Goal: Transaction & Acquisition: Purchase product/service

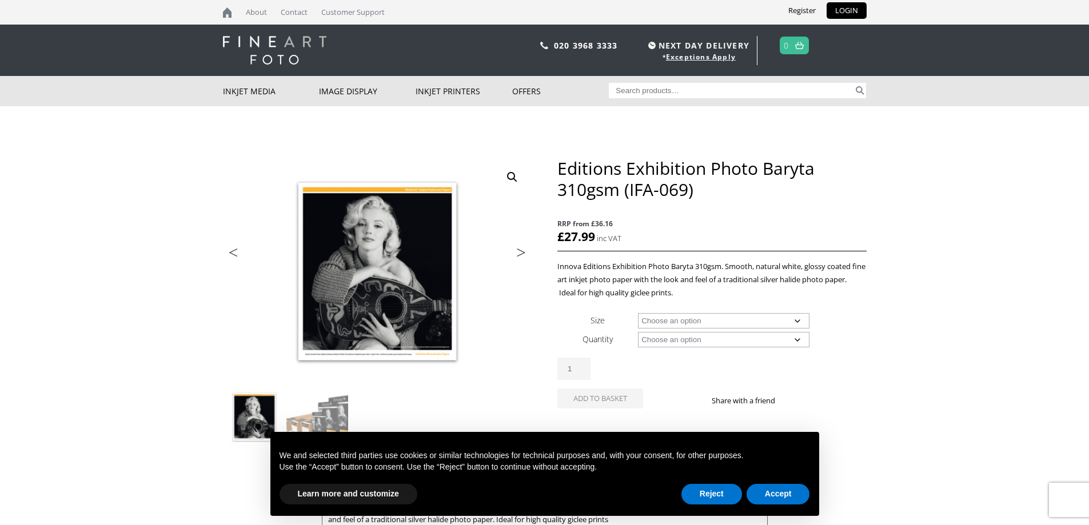
click at [736, 320] on select "Choose an option A4 Sheet A3 Sheet A3+ Sheet A2 Sheet 17" Wide Roll 24" Wide Ro…" at bounding box center [723, 320] width 171 height 15
click at [741, 269] on p "Innova Editions Exhibition Photo Baryta 310gsm. Smooth, natural white, glossy c…" at bounding box center [711, 279] width 309 height 39
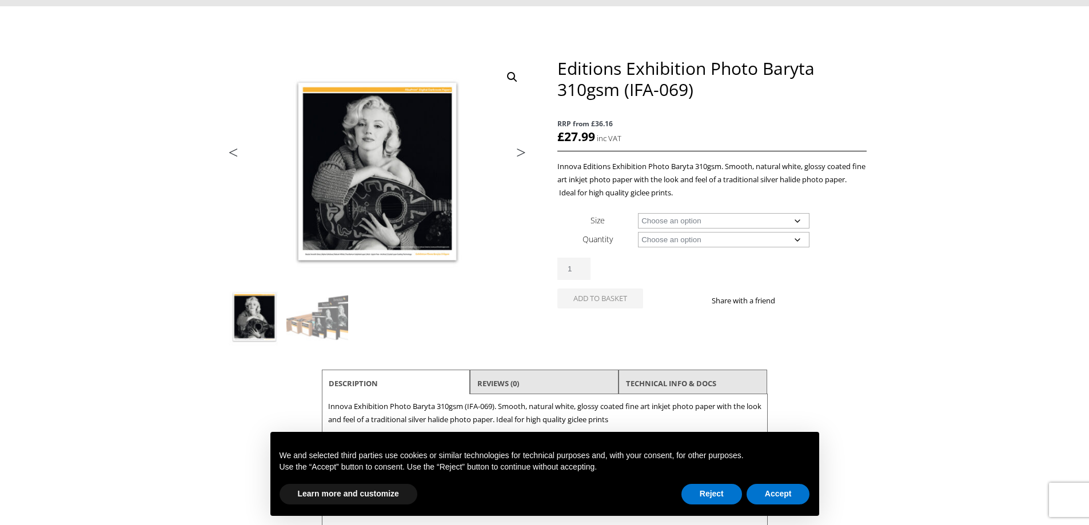
scroll to position [109, 0]
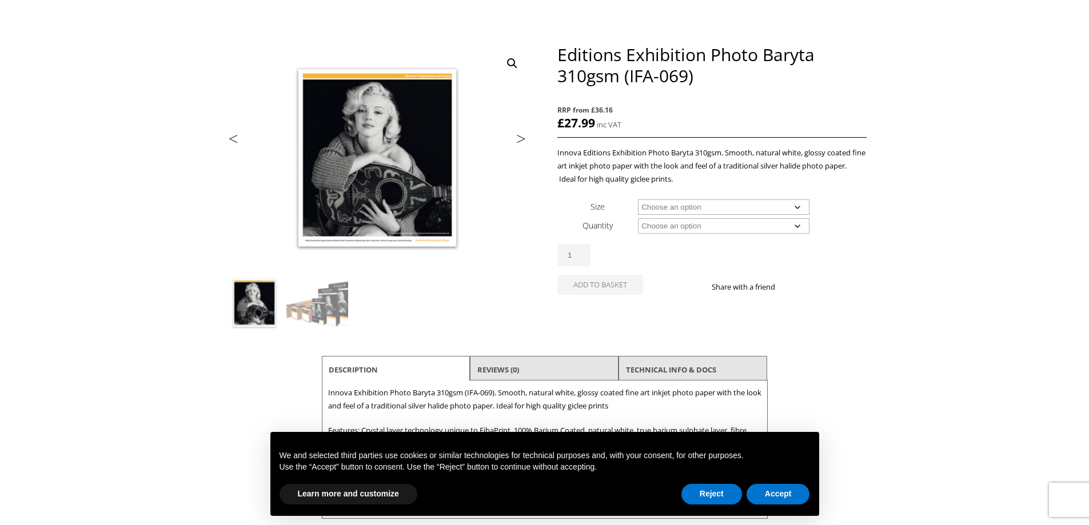
click at [703, 206] on select "Choose an option A4 Sheet A3 Sheet A3+ Sheet A2 Sheet 17" Wide Roll 24" Wide Ro…" at bounding box center [723, 206] width 171 height 15
click at [638, 199] on select "Choose an option A4 Sheet A3 Sheet A3+ Sheet A2 Sheet 17" Wide Roll 24" Wide Ro…" at bounding box center [723, 206] width 171 height 15
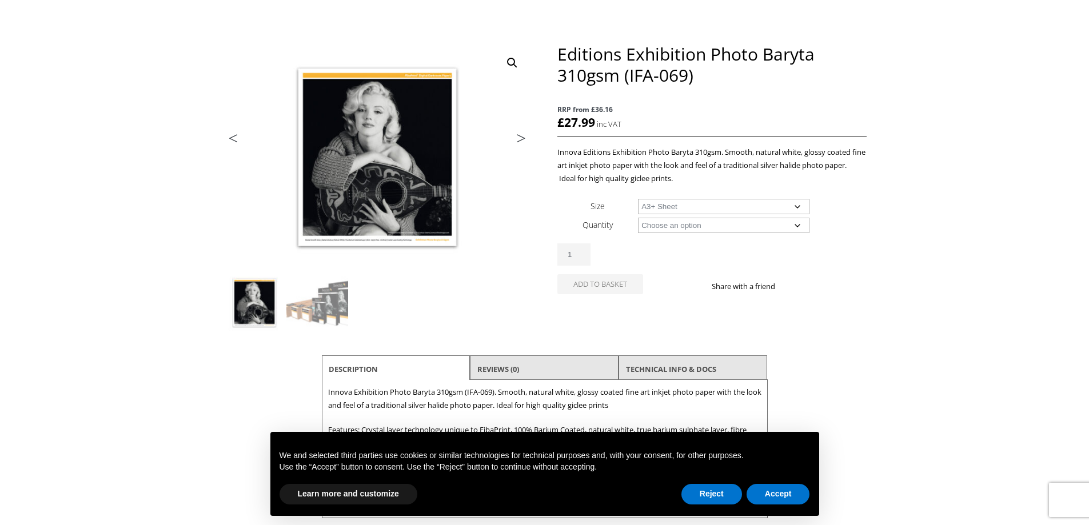
select select "a3-sheet-2"
click at [685, 225] on select "Choose an option 25 Sheets" at bounding box center [723, 225] width 171 height 15
select select "25-sheets"
click at [638, 218] on select "Choose an option 25 Sheets" at bounding box center [723, 225] width 171 height 15
select select "a3-sheet-2"
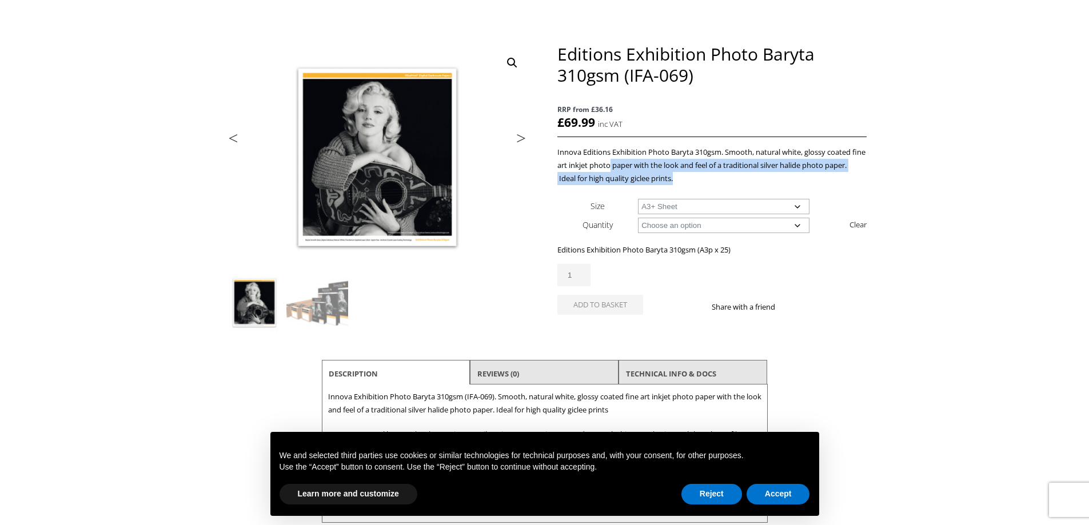
drag, startPoint x: 626, startPoint y: 164, endPoint x: 824, endPoint y: 175, distance: 198.7
click at [824, 175] on p "Innova Editions Exhibition Photo Baryta 310gsm. Smooth, natural white, glossy c…" at bounding box center [711, 165] width 309 height 39
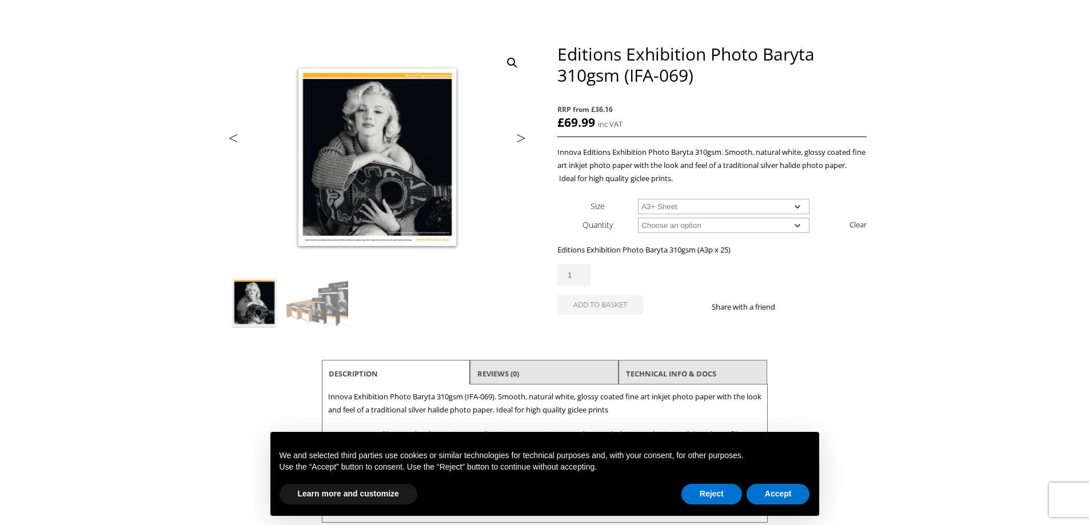
click at [740, 177] on p "Innova Editions Exhibition Photo Baryta 310gsm. Smooth, natural white, glossy c…" at bounding box center [711, 165] width 309 height 39
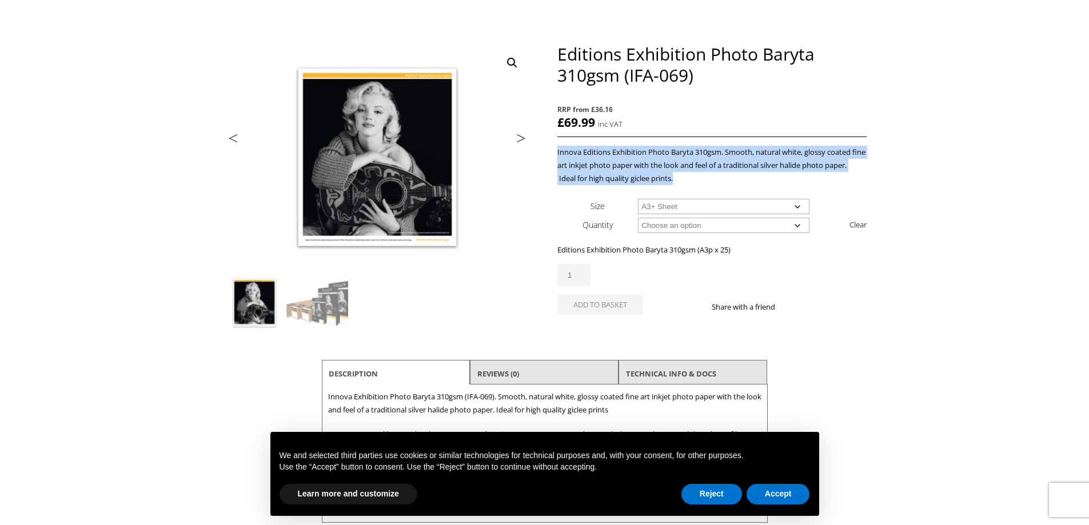
click at [740, 177] on p "Innova Editions Exhibition Photo Baryta 310gsm. Smooth, natural white, glossy c…" at bounding box center [711, 165] width 309 height 39
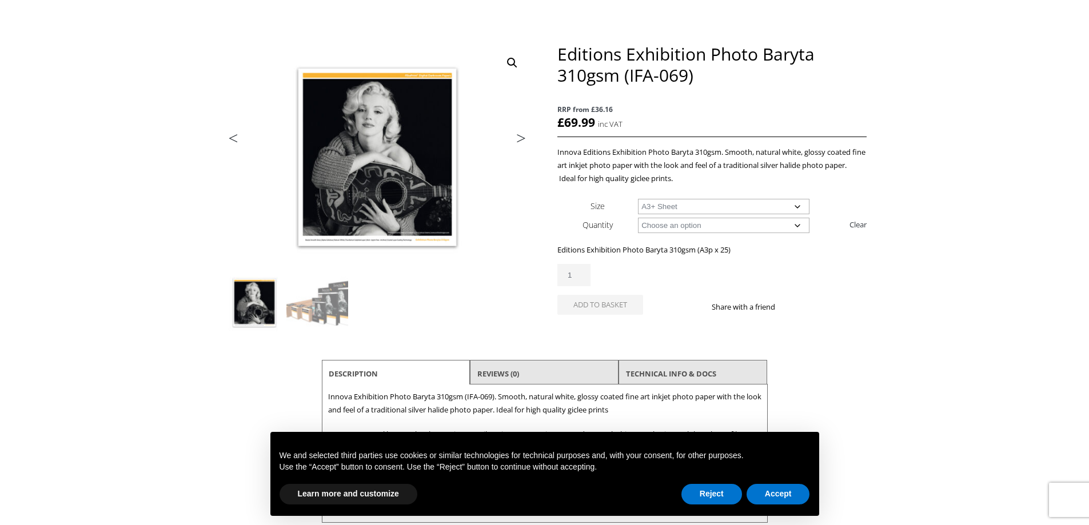
click at [740, 177] on p "Innova Editions Exhibition Photo Baryta 310gsm. Smooth, natural white, glossy c…" at bounding box center [711, 165] width 309 height 39
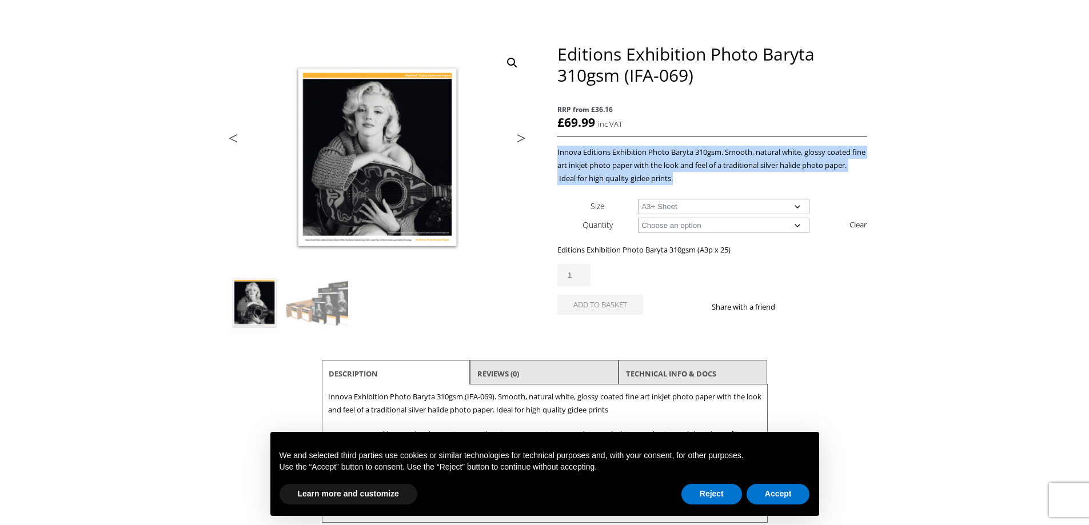
click at [740, 177] on p "Innova Editions Exhibition Photo Baryta 310gsm. Smooth, natural white, glossy c…" at bounding box center [711, 165] width 309 height 39
click at [782, 171] on p "Innova Editions Exhibition Photo Baryta 310gsm. Smooth, natural white, glossy c…" at bounding box center [711, 165] width 309 height 39
